Goal: Task Accomplishment & Management: Manage account settings

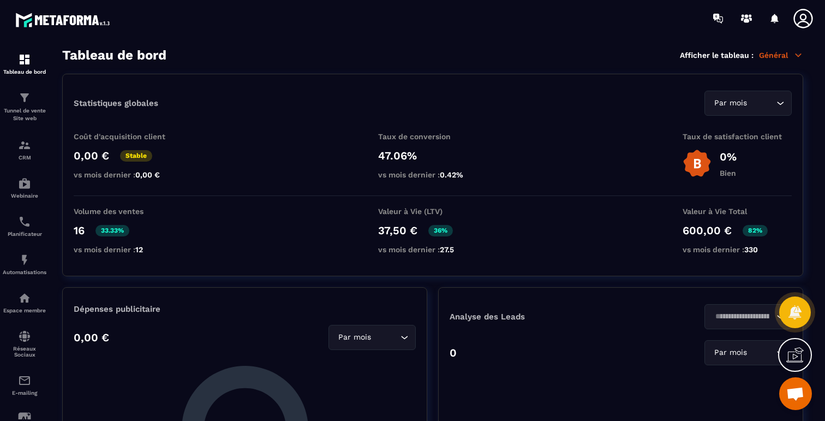
scroll to position [4996, 0]
click at [774, 47] on div "Tableau de bord Afficher le tableau : Général" at bounding box center [432, 54] width 741 height 15
click at [772, 51] on p "Général" at bounding box center [781, 55] width 44 height 10
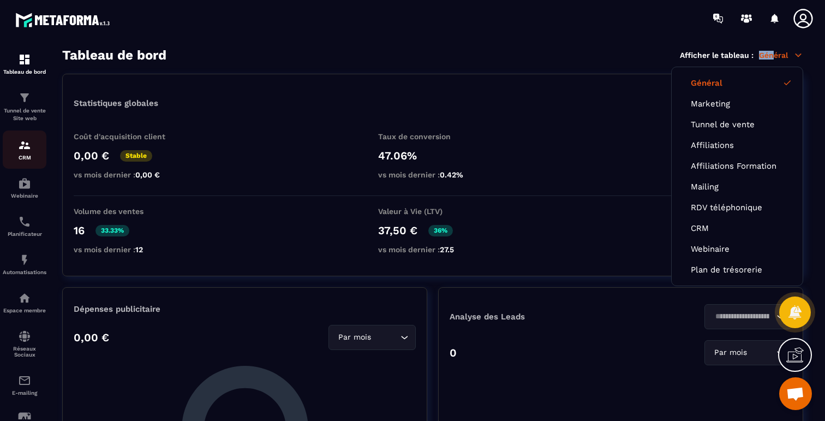
click at [25, 151] on img at bounding box center [24, 145] width 13 height 13
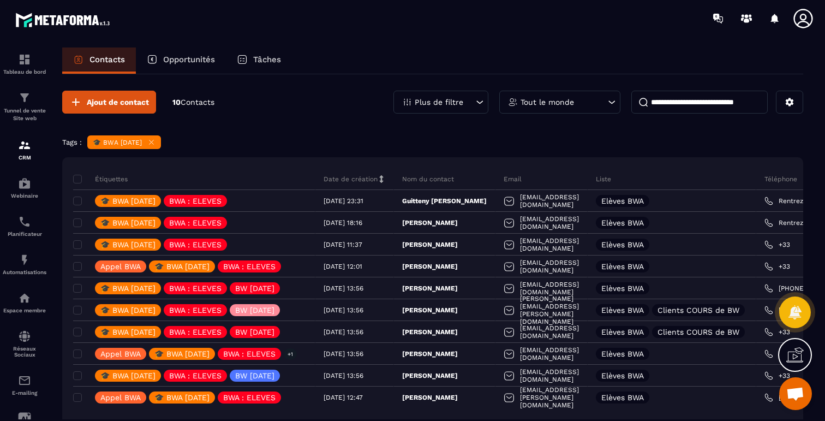
click at [160, 137] on div "🎓 BWA NOV 2025" at bounding box center [124, 142] width 74 height 14
click at [154, 142] on icon at bounding box center [151, 142] width 4 height 4
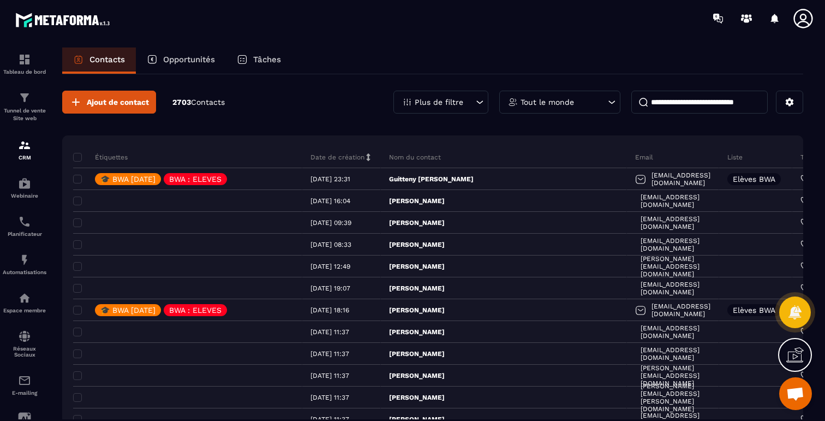
click at [468, 100] on div "Plus de filtre" at bounding box center [440, 102] width 95 height 23
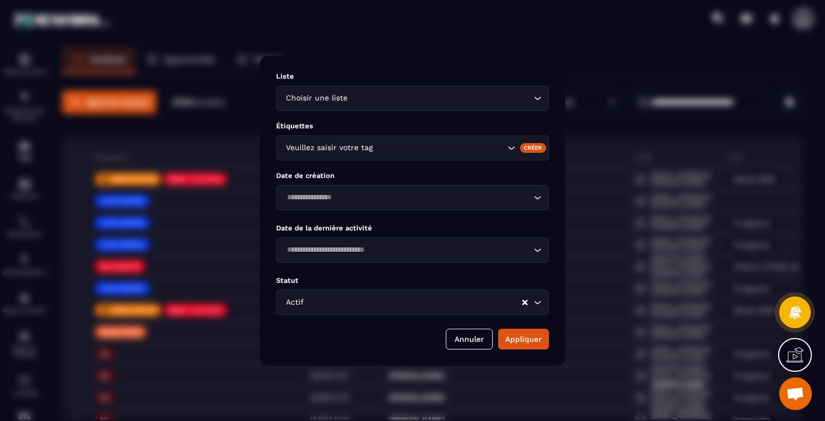
click at [412, 294] on div "Actif Loading..." at bounding box center [412, 302] width 273 height 25
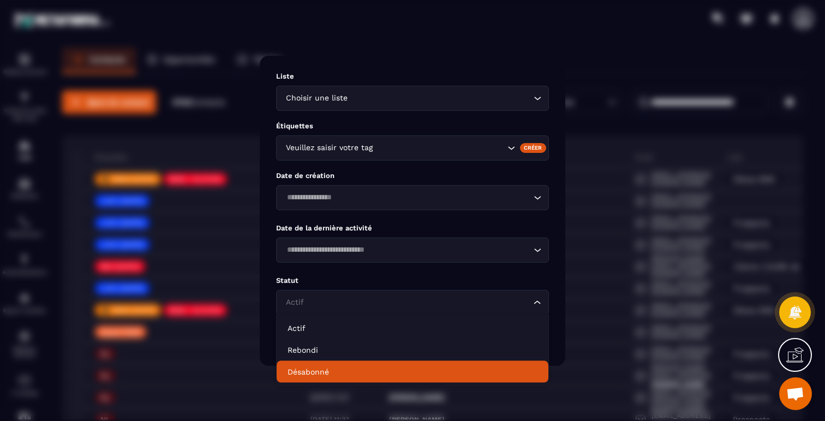
click at [372, 365] on li "Désabonné" at bounding box center [413, 372] width 272 height 22
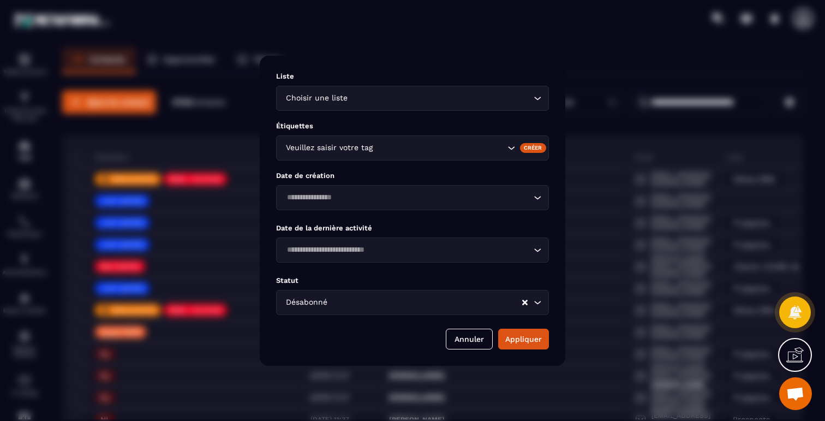
click at [398, 205] on div "Loading..." at bounding box center [412, 197] width 273 height 25
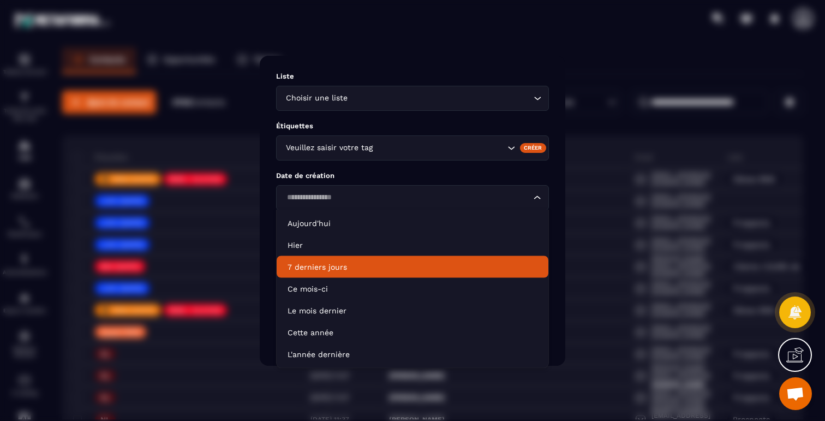
click at [373, 266] on p "7 derniers jours" at bounding box center [413, 266] width 250 height 11
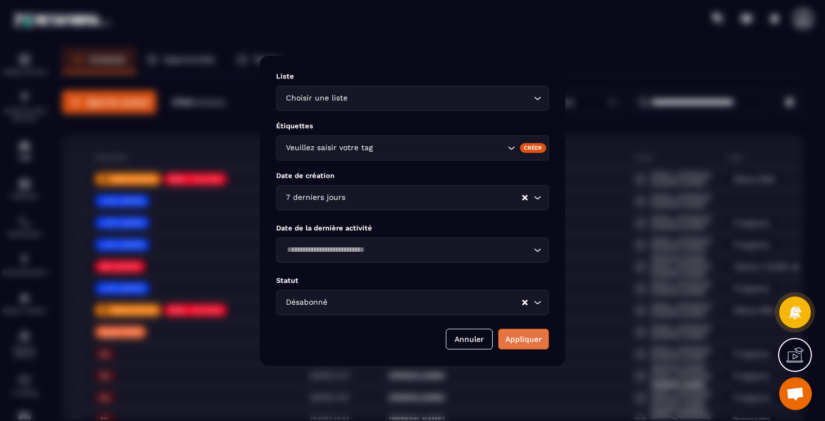
click at [516, 335] on button "Appliquer" at bounding box center [523, 338] width 51 height 21
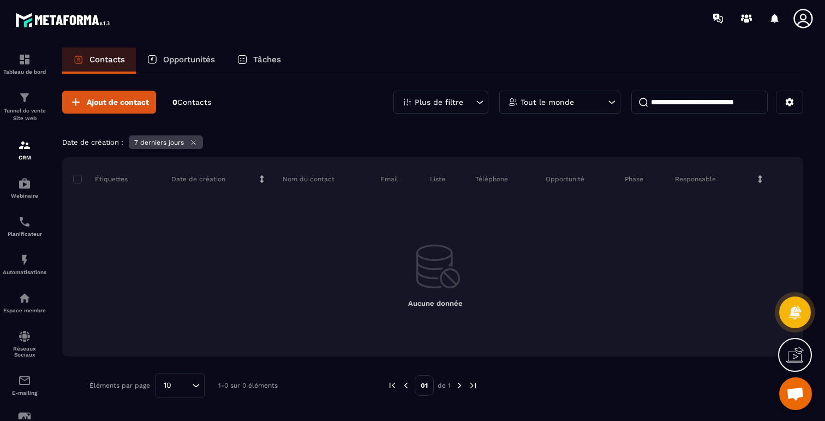
click at [447, 105] on p "Plus de filtre" at bounding box center [439, 102] width 49 height 8
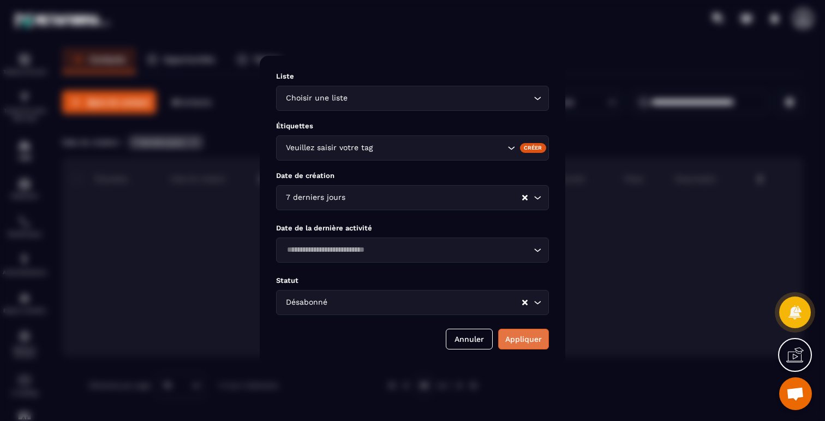
click at [519, 333] on button "Appliquer" at bounding box center [523, 338] width 51 height 21
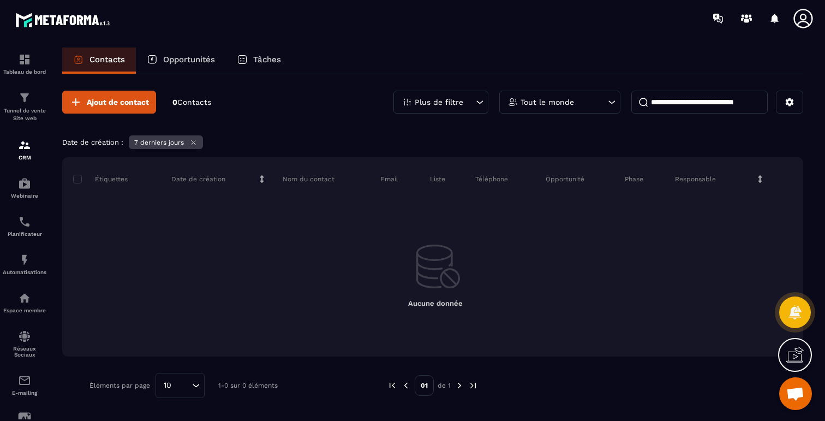
click at [445, 105] on p "Plus de filtre" at bounding box center [439, 102] width 49 height 8
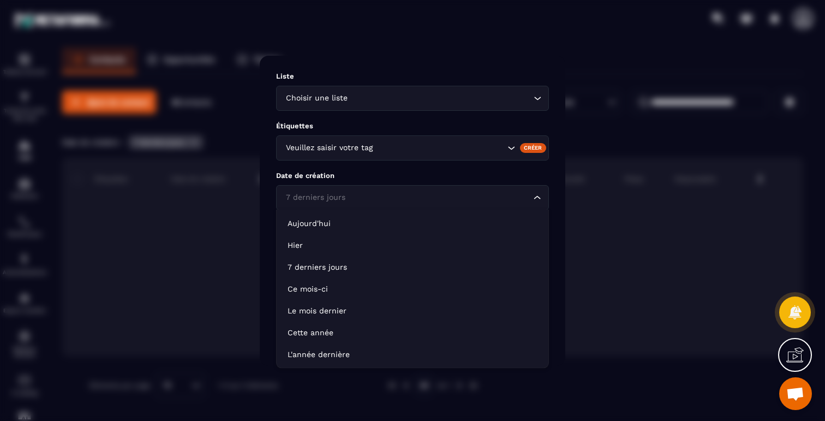
click at [458, 193] on input "Search for option" at bounding box center [407, 197] width 248 height 12
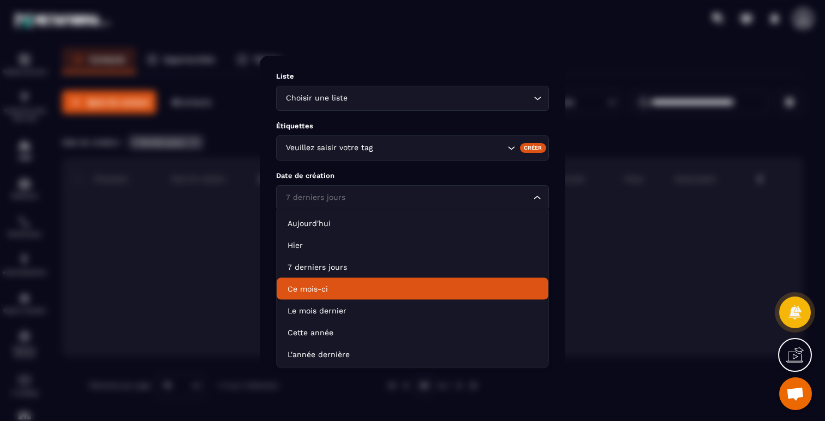
click at [370, 295] on li "Ce mois-ci" at bounding box center [413, 289] width 272 height 22
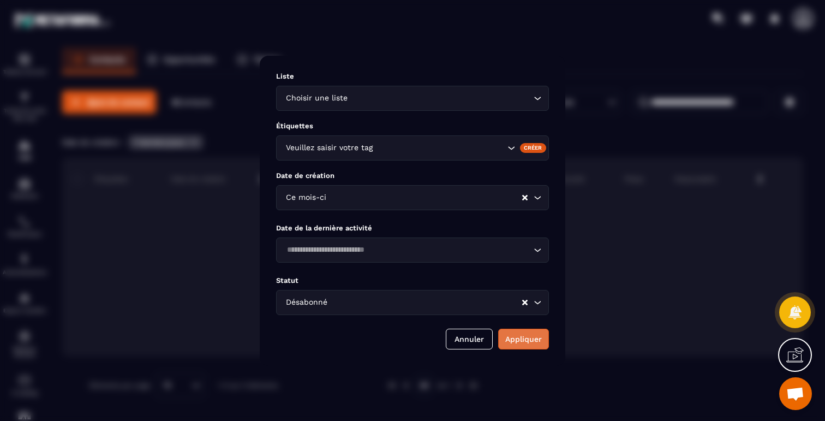
click at [517, 336] on button "Appliquer" at bounding box center [523, 338] width 51 height 21
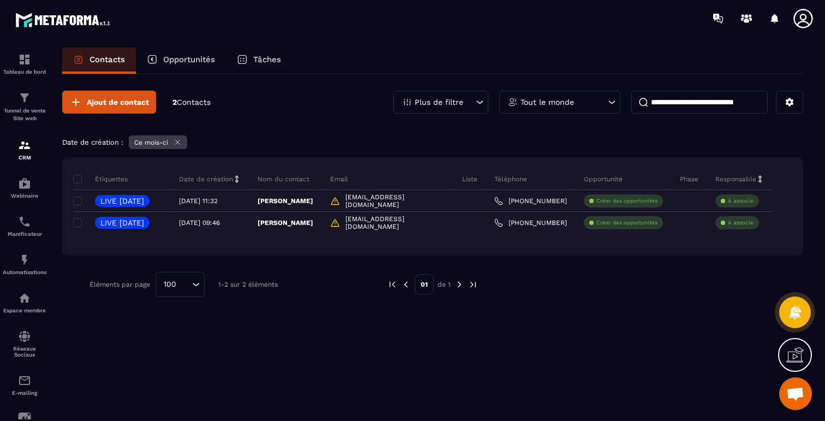
click at [449, 103] on p "Plus de filtre" at bounding box center [439, 102] width 49 height 8
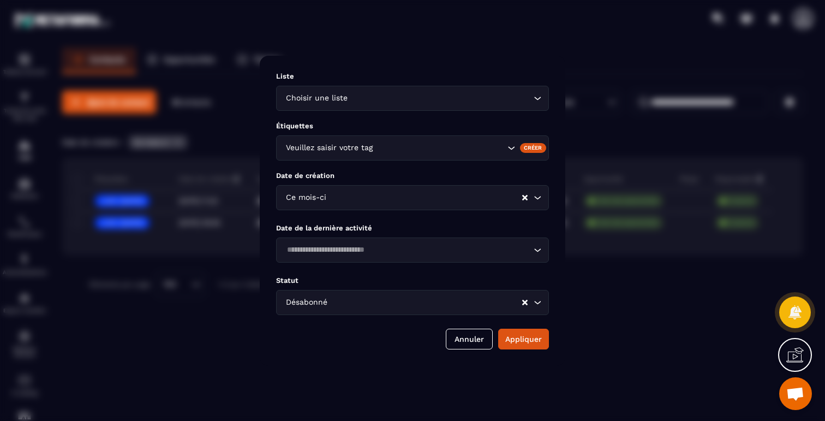
click at [437, 196] on input "Search for option" at bounding box center [424, 197] width 193 height 12
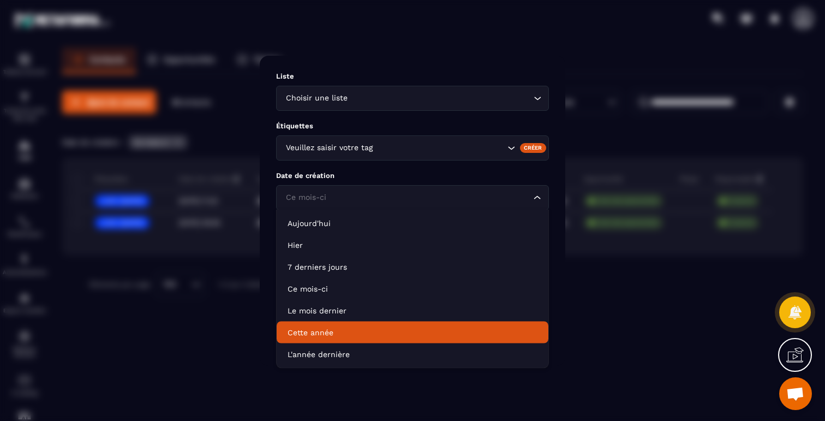
click at [331, 333] on p "Cette année" at bounding box center [413, 332] width 250 height 11
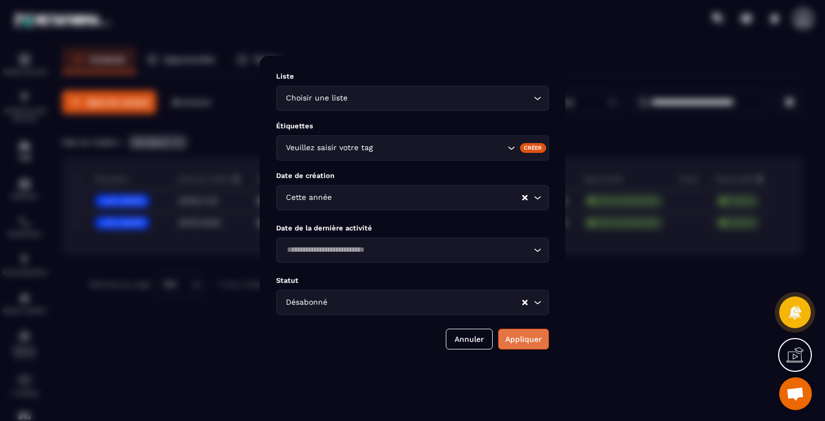
click at [513, 337] on button "Appliquer" at bounding box center [523, 338] width 51 height 21
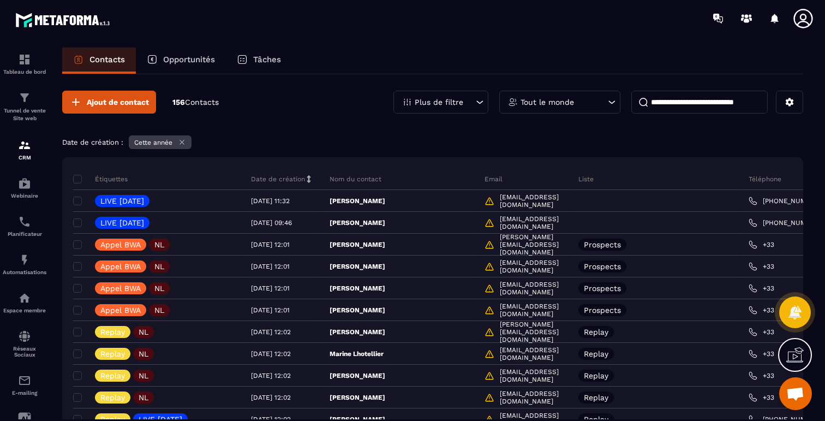
click at [439, 102] on p "Plus de filtre" at bounding box center [439, 102] width 49 height 8
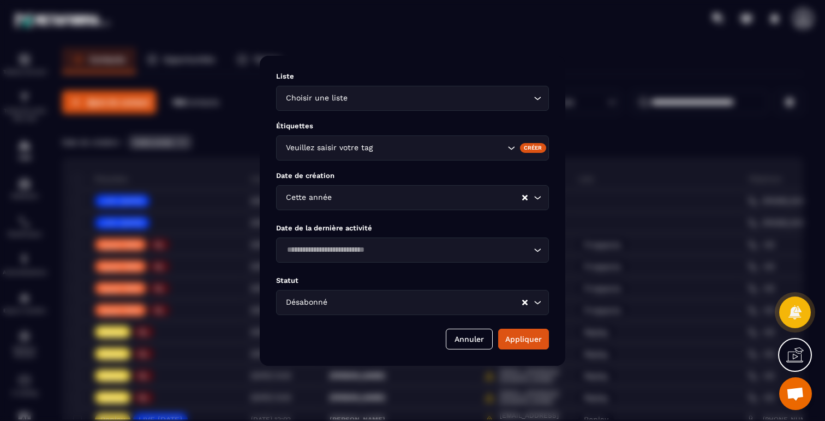
click at [398, 195] on input "Search for option" at bounding box center [427, 197] width 187 height 12
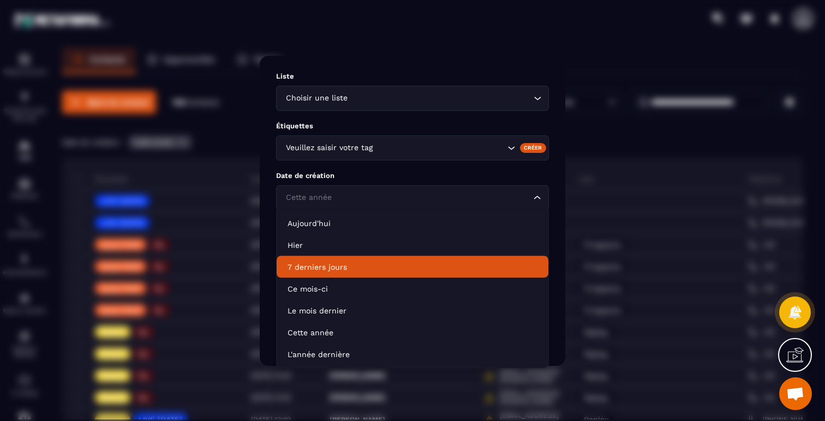
click at [381, 265] on p "7 derniers jours" at bounding box center [413, 266] width 250 height 11
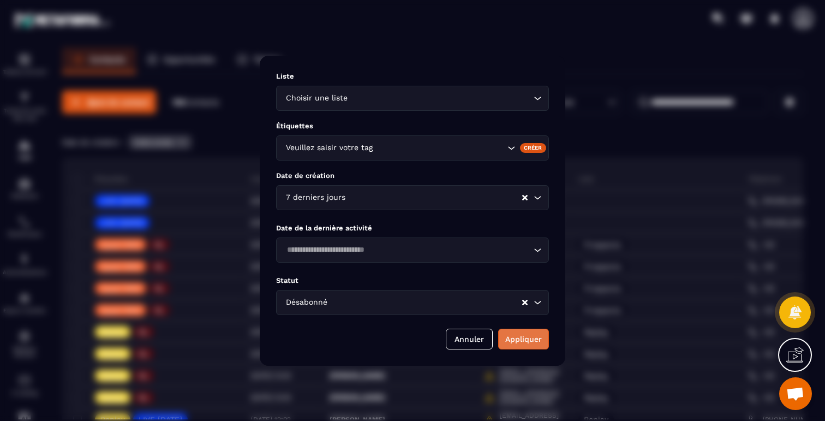
click at [516, 338] on button "Appliquer" at bounding box center [523, 338] width 51 height 21
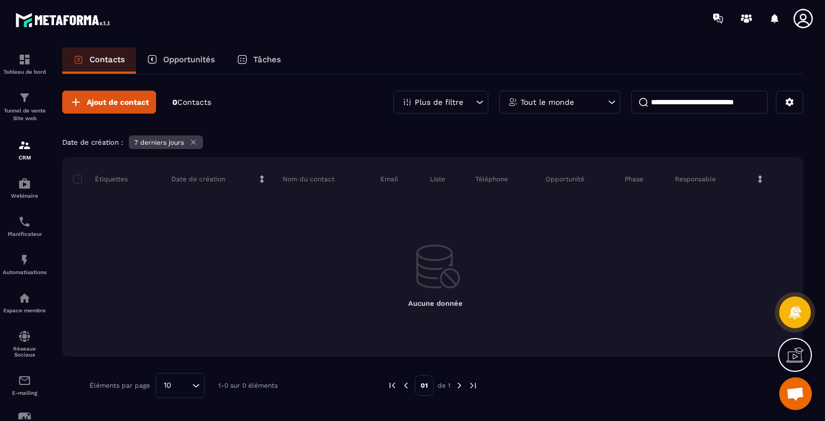
click at [464, 105] on div "Plus de filtre" at bounding box center [440, 102] width 95 height 23
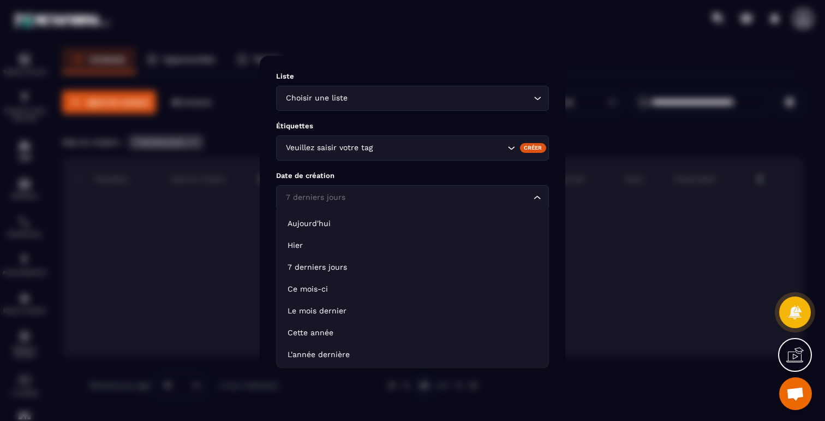
click at [442, 201] on input "Search for option" at bounding box center [407, 197] width 248 height 12
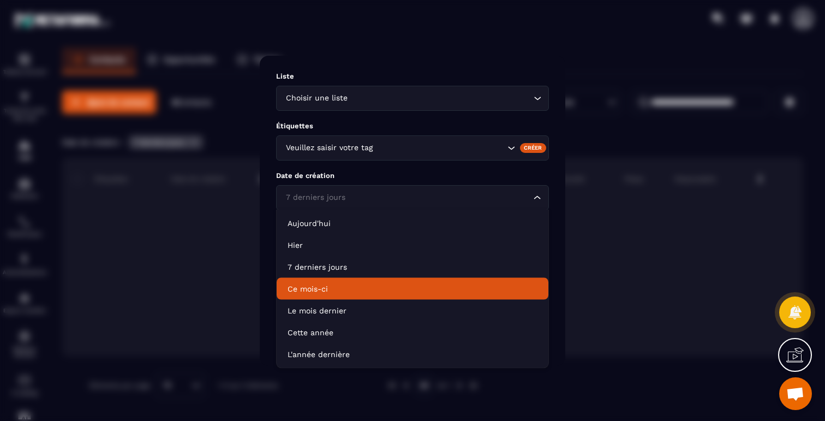
click at [392, 282] on li "Ce mois-ci" at bounding box center [413, 289] width 272 height 22
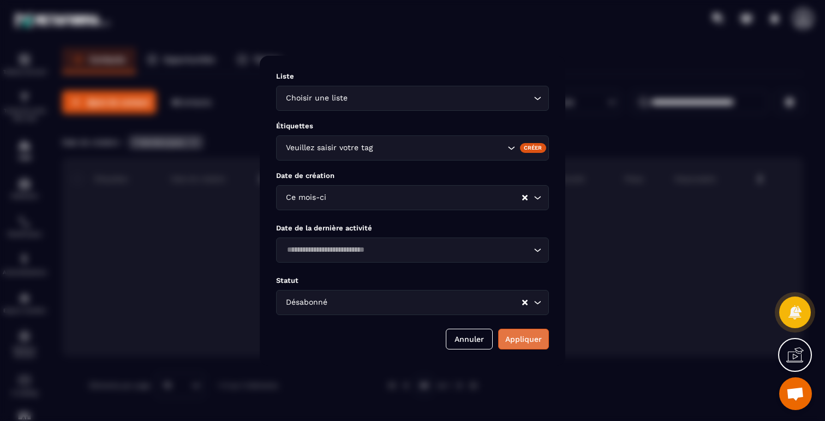
click at [530, 343] on button "Appliquer" at bounding box center [523, 338] width 51 height 21
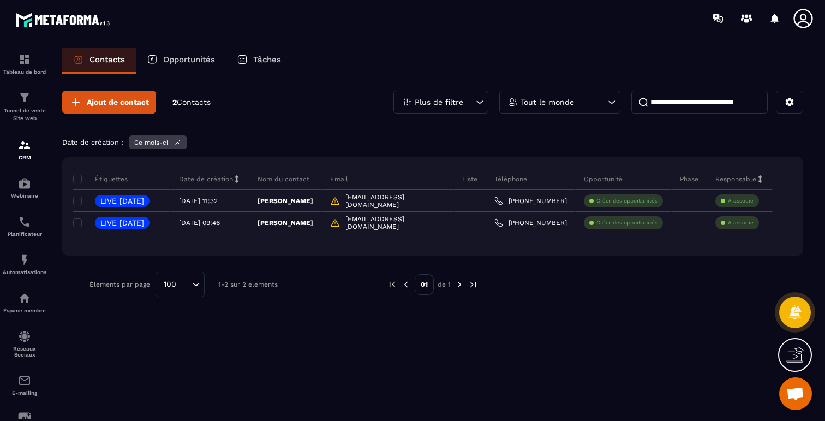
click at [182, 142] on icon at bounding box center [177, 142] width 8 height 8
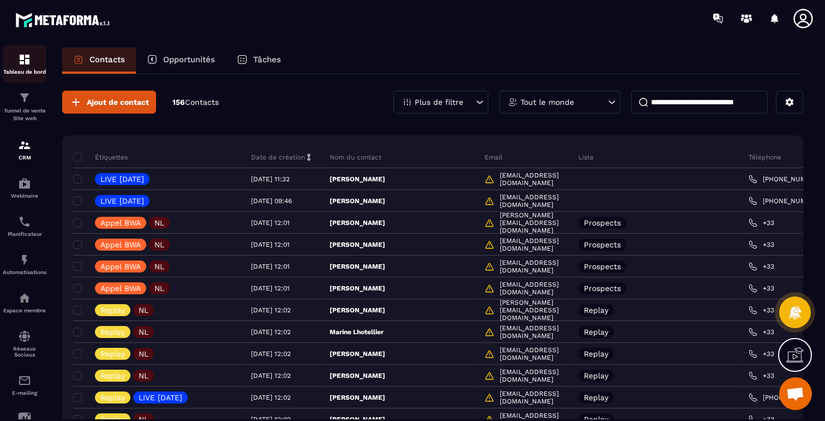
click at [24, 52] on link "Tableau de bord" at bounding box center [25, 64] width 44 height 38
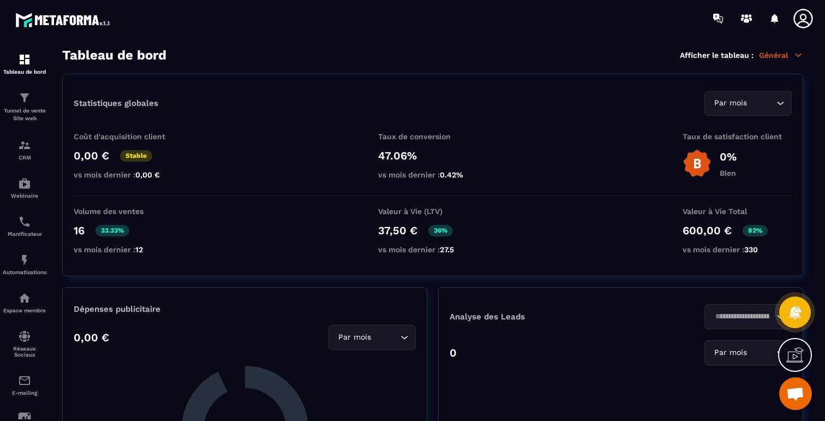
click at [776, 57] on p "Général" at bounding box center [781, 55] width 44 height 10
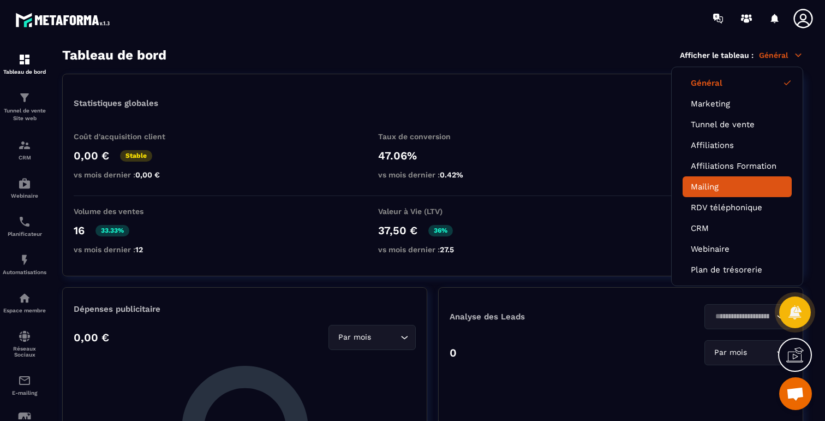
click at [706, 189] on link "Mailing" at bounding box center [737, 187] width 93 height 10
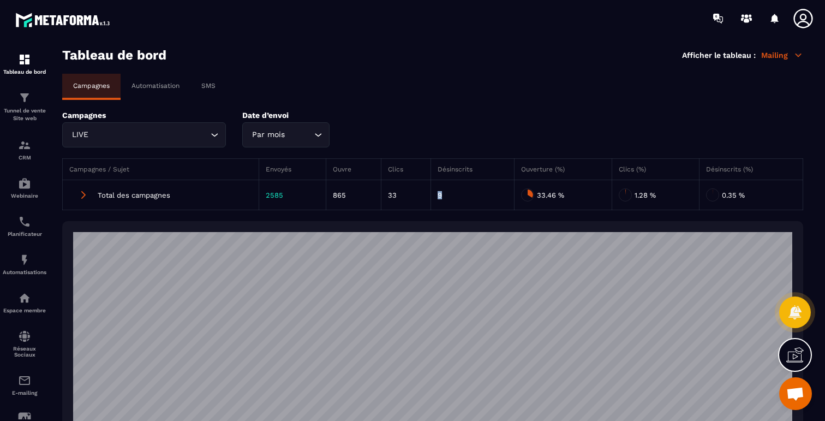
drag, startPoint x: 437, startPoint y: 195, endPoint x: 446, endPoint y: 192, distance: 9.1
click at [446, 192] on td "9" at bounding box center [472, 195] width 83 height 30
click at [528, 195] on icon at bounding box center [530, 193] width 5 height 8
click at [84, 195] on icon at bounding box center [83, 195] width 4 height 8
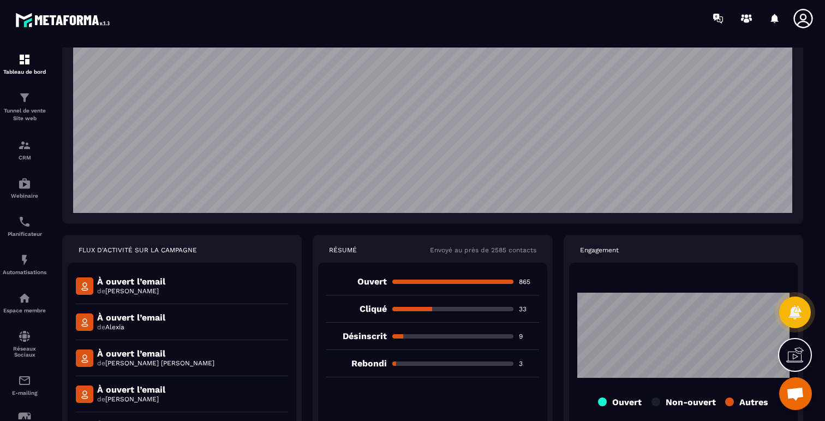
scroll to position [278, 0]
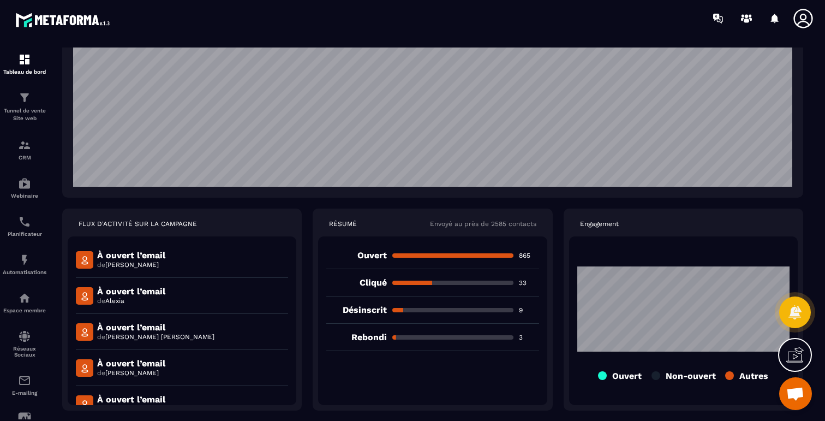
click at [124, 266] on span "Laeti Yogi" at bounding box center [131, 265] width 53 height 8
click at [123, 258] on p "À ouvert l’email" at bounding box center [131, 255] width 68 height 10
click at [80, 260] on img at bounding box center [84, 259] width 17 height 17
click at [522, 310] on p "9" at bounding box center [529, 310] width 20 height 9
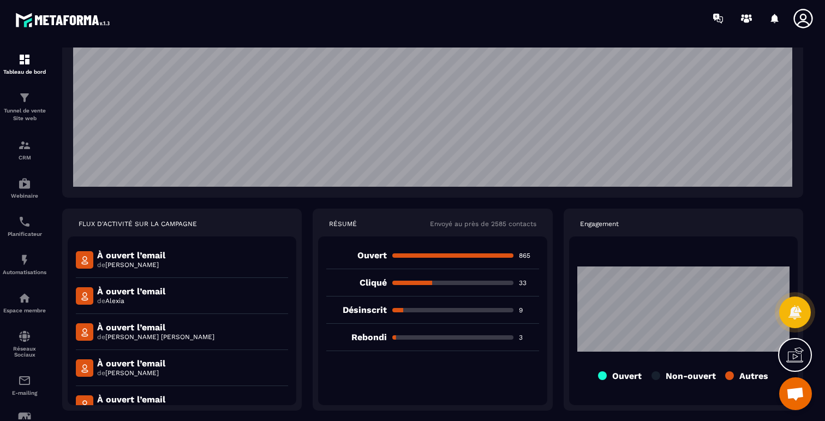
scroll to position [0, 0]
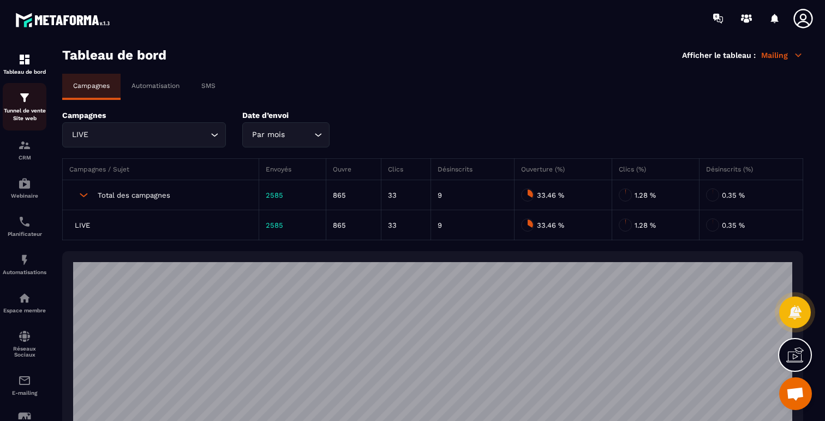
click at [28, 104] on div "Tunnel de vente Site web" at bounding box center [25, 106] width 44 height 31
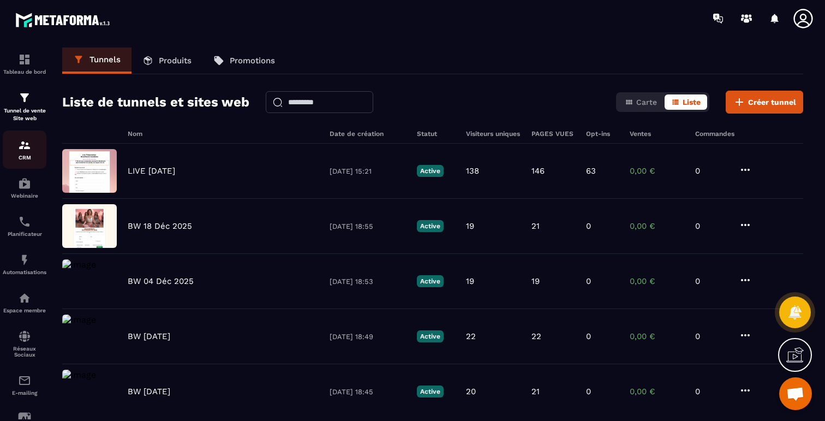
click at [26, 153] on div "CRM" at bounding box center [25, 150] width 44 height 22
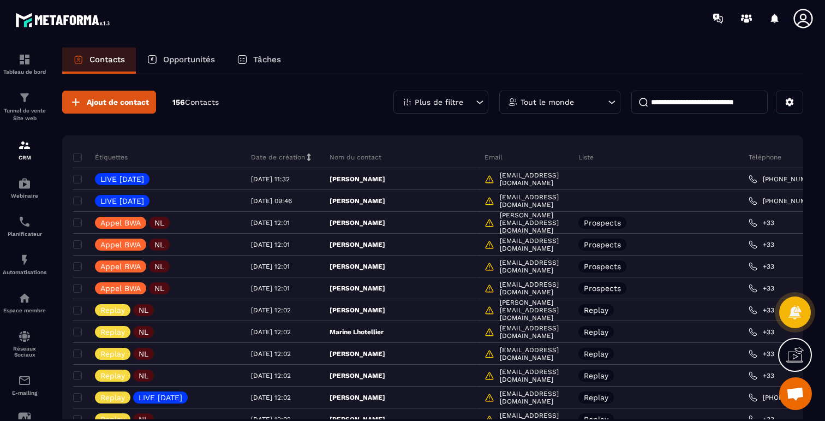
click at [528, 100] on p "Tout le monde" at bounding box center [546, 102] width 53 height 8
click at [462, 97] on div "Plus de filtre" at bounding box center [440, 102] width 95 height 23
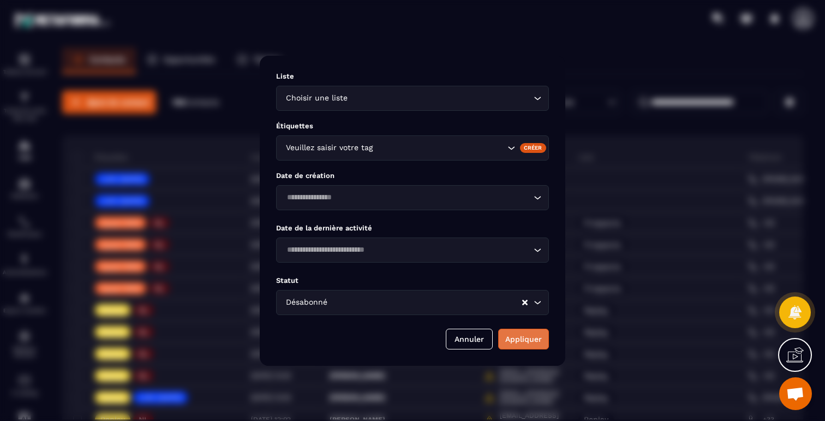
click at [534, 340] on button "Appliquer" at bounding box center [523, 338] width 51 height 21
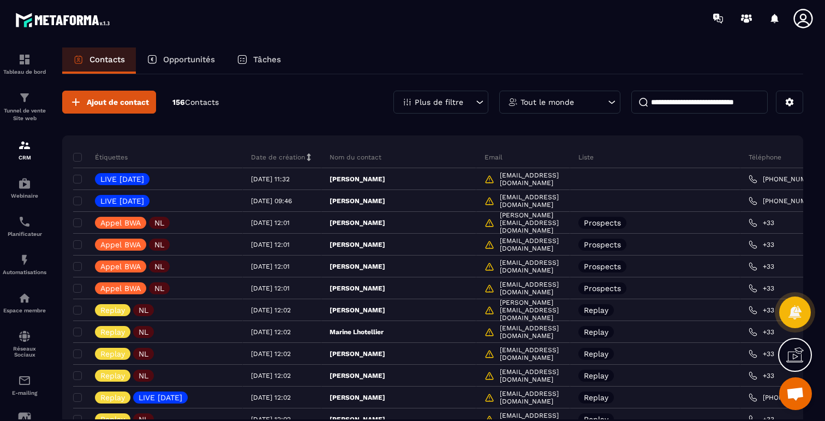
click at [451, 97] on div "Plus de filtre" at bounding box center [440, 102] width 95 height 23
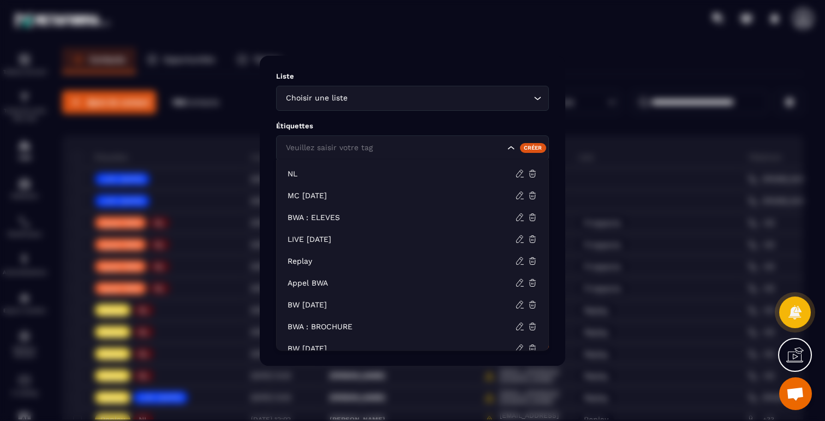
click at [380, 155] on div "Veuillez saisir votre tag" at bounding box center [412, 147] width 273 height 25
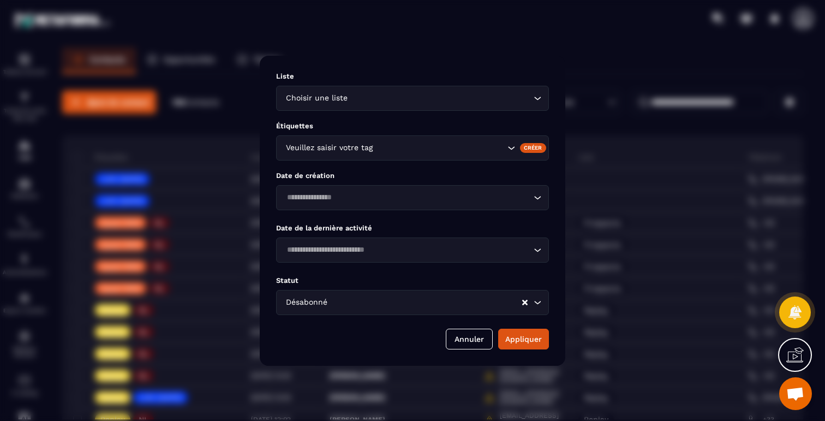
click at [255, 136] on div "Modal window" at bounding box center [412, 210] width 825 height 421
click at [333, 148] on div "Veuillez saisir votre tag" at bounding box center [394, 148] width 224 height 12
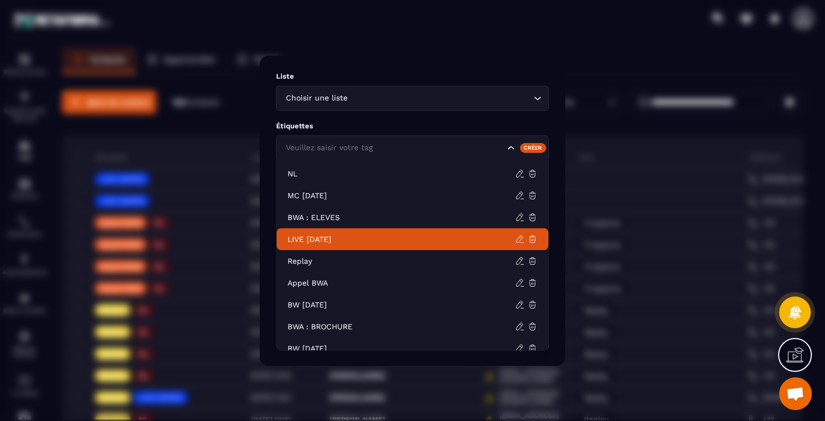
click at [339, 237] on p "LIVE 21 OCT 2025" at bounding box center [401, 238] width 227 height 11
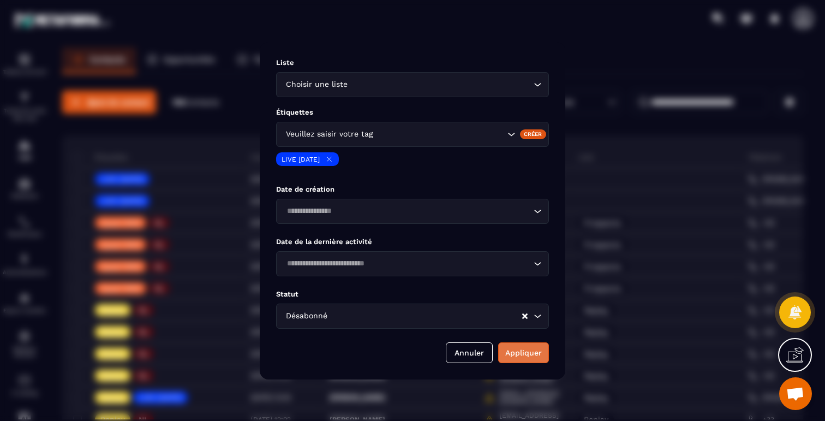
click at [518, 355] on button "Appliquer" at bounding box center [523, 352] width 51 height 21
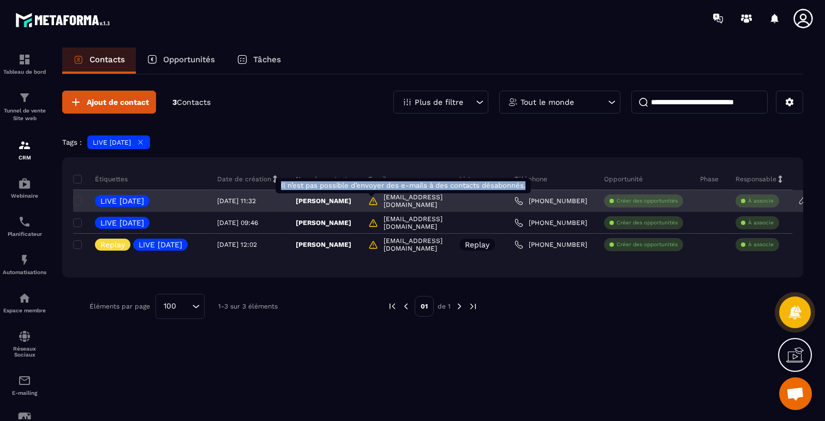
drag, startPoint x: 394, startPoint y: 202, endPoint x: 390, endPoint y: 184, distance: 18.5
click at [378, 196] on div "Il n’est pas possible d’envoyer des e-mails à des contacts désabonnés." at bounding box center [373, 201] width 10 height 11
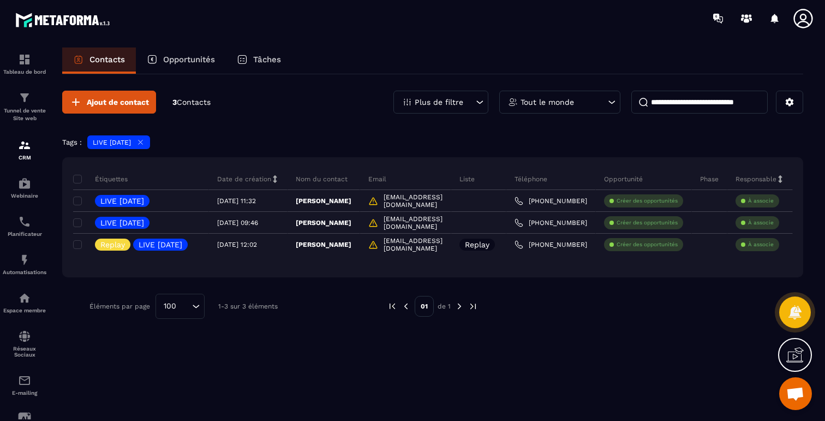
click at [466, 99] on div "Plus de filtre" at bounding box center [440, 102] width 95 height 23
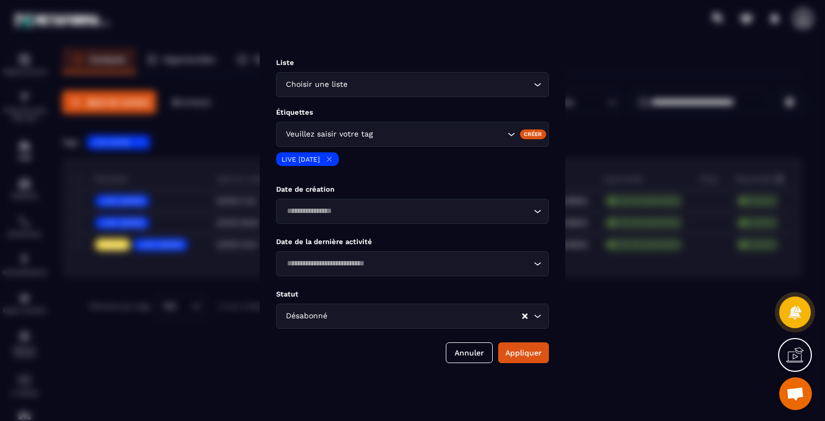
click at [366, 309] on div "Désabonné Loading..." at bounding box center [412, 315] width 273 height 25
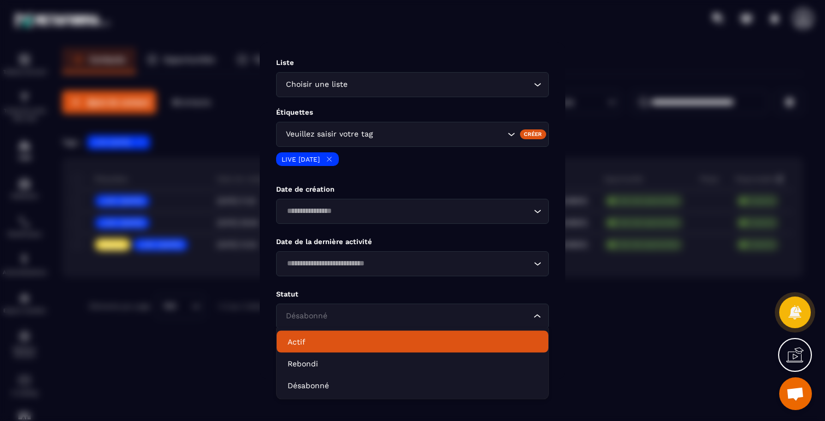
click at [334, 345] on p "Actif" at bounding box center [413, 341] width 250 height 11
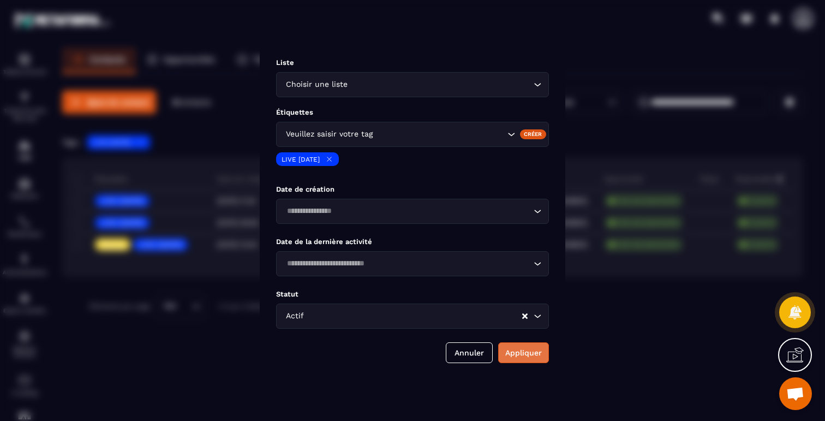
click at [519, 346] on button "Appliquer" at bounding box center [523, 352] width 51 height 21
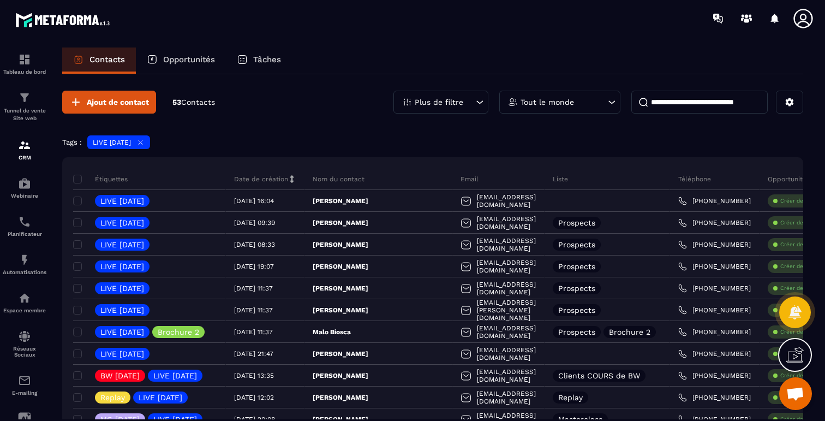
click at [467, 95] on div "Plus de filtre" at bounding box center [440, 102] width 95 height 23
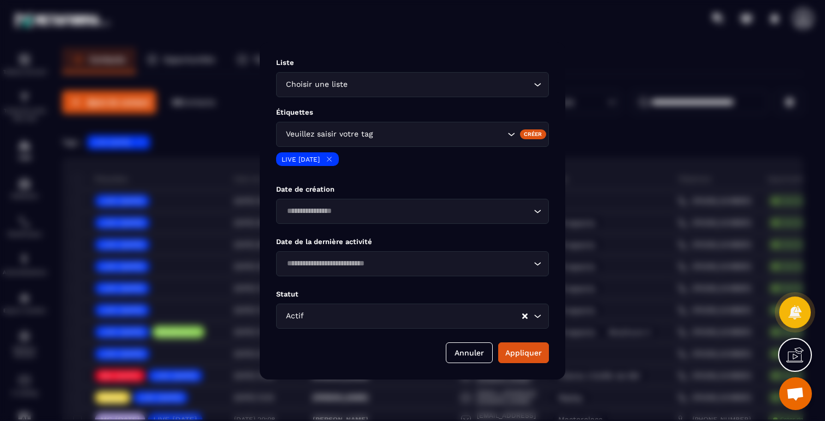
click at [526, 316] on icon "Clear Selected" at bounding box center [524, 315] width 5 height 5
click at [525, 354] on button "Appliquer" at bounding box center [523, 352] width 51 height 21
